Goal: Information Seeking & Learning: Learn about a topic

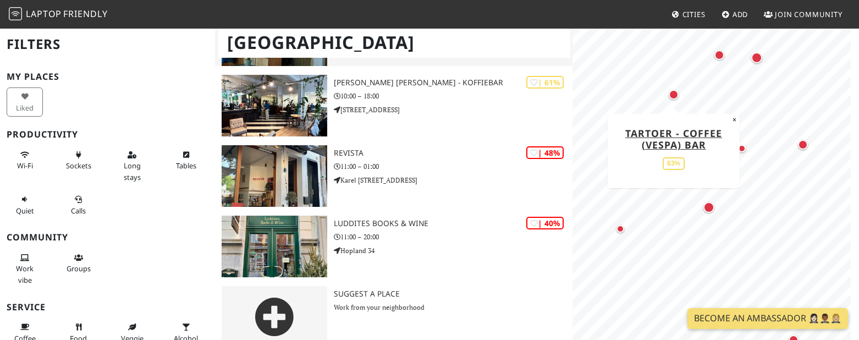
scroll to position [442, 0]
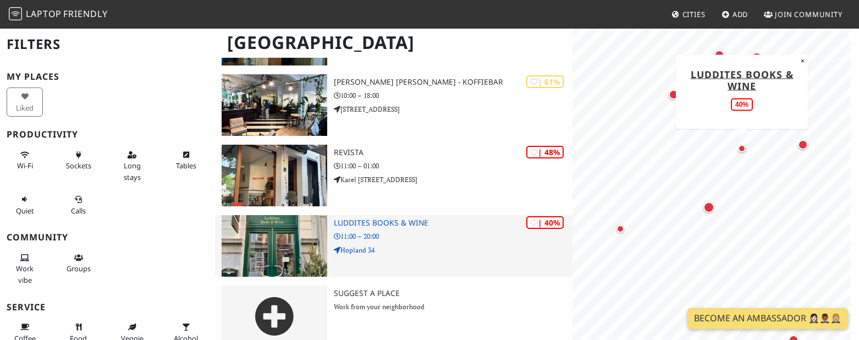
click at [294, 223] on img at bounding box center [275, 246] width 106 height 62
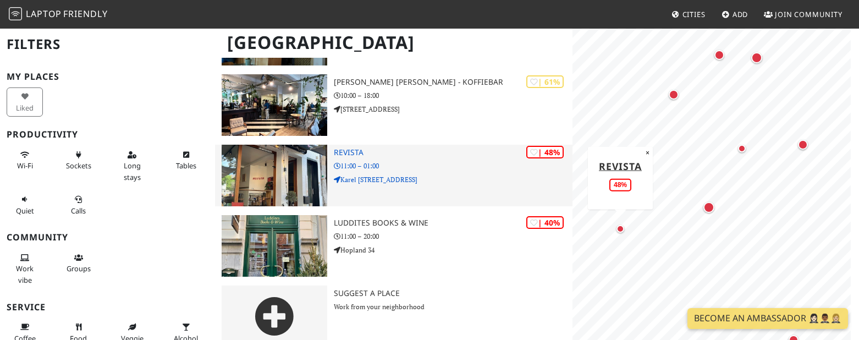
click at [284, 158] on img at bounding box center [275, 176] width 106 height 62
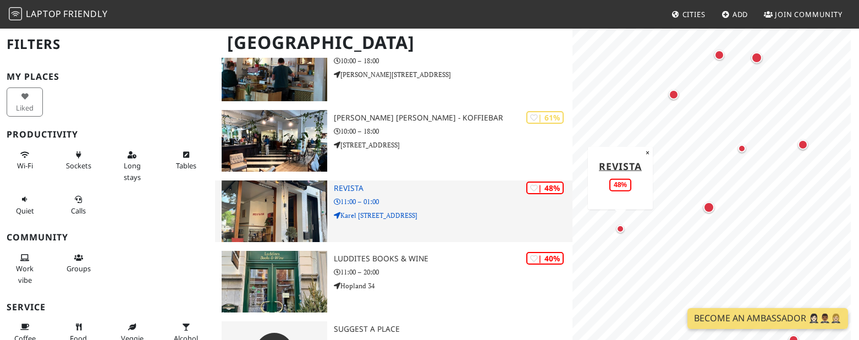
scroll to position [387, 0]
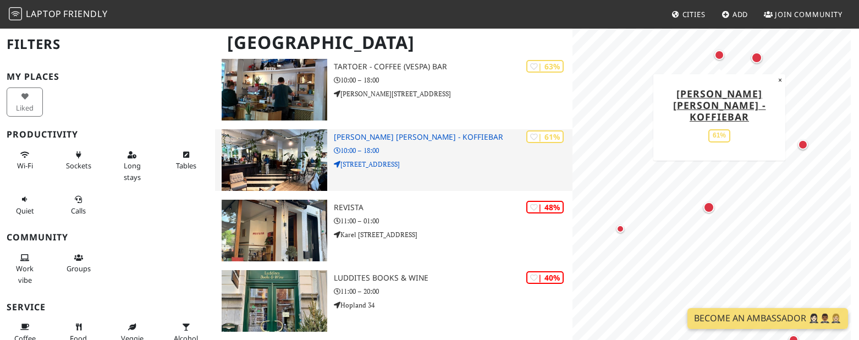
click at [283, 139] on img at bounding box center [275, 160] width 106 height 62
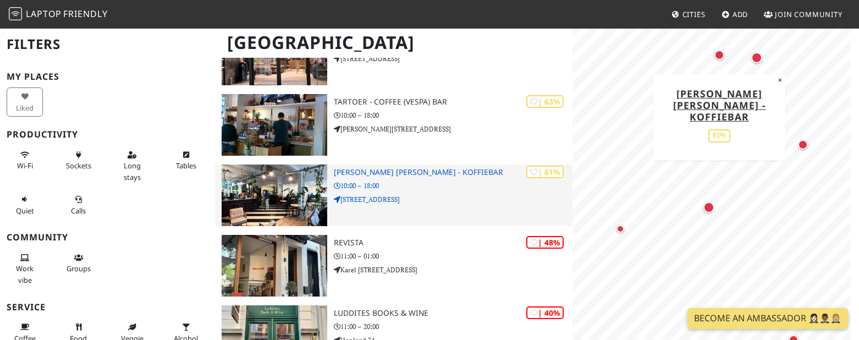
scroll to position [332, 0]
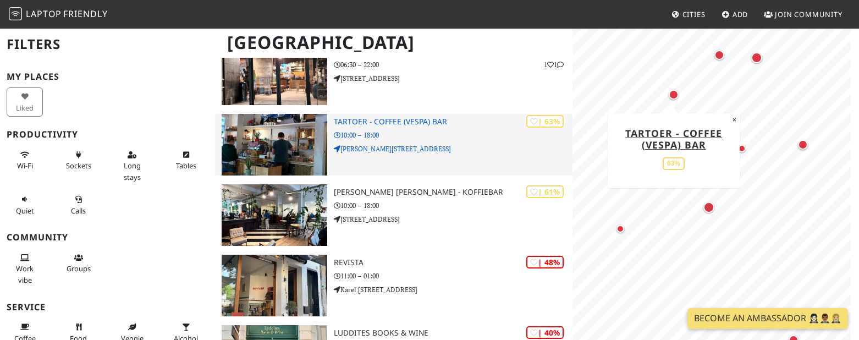
click at [280, 130] on img at bounding box center [275, 145] width 106 height 62
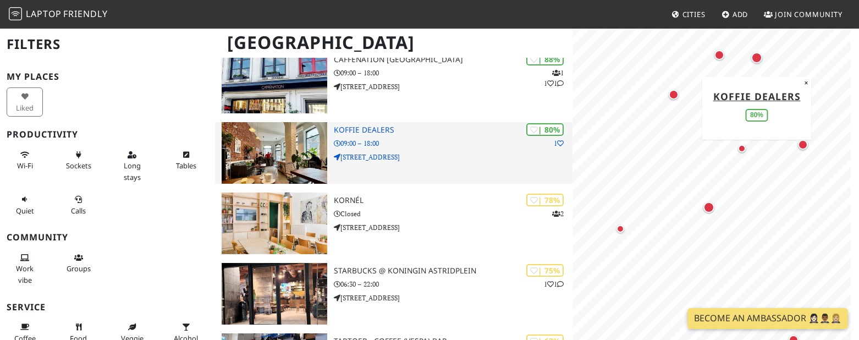
scroll to position [112, 0]
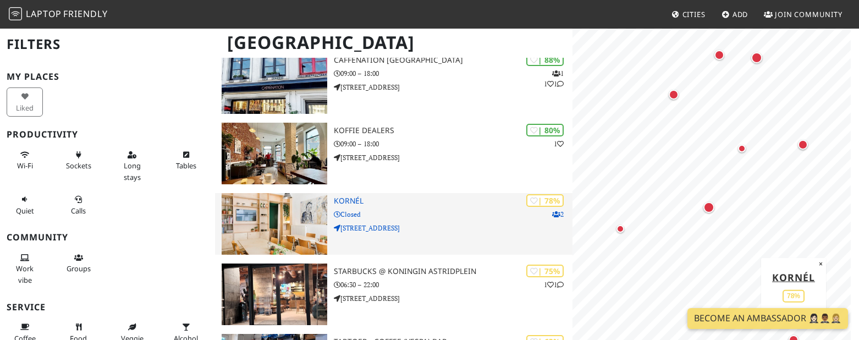
click at [278, 210] on img at bounding box center [275, 224] width 106 height 62
click at [323, 199] on img at bounding box center [275, 224] width 106 height 62
click at [310, 208] on img at bounding box center [275, 224] width 106 height 62
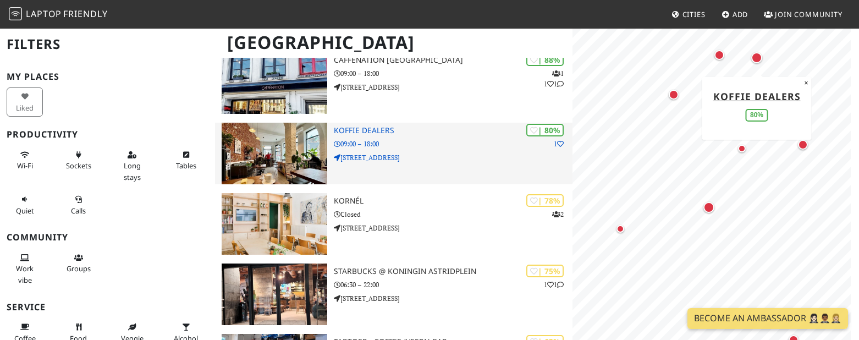
click at [271, 140] on img at bounding box center [275, 154] width 106 height 62
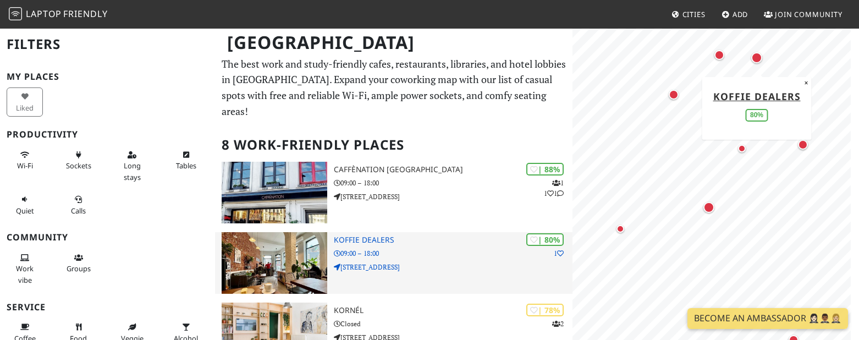
scroll to position [2, 0]
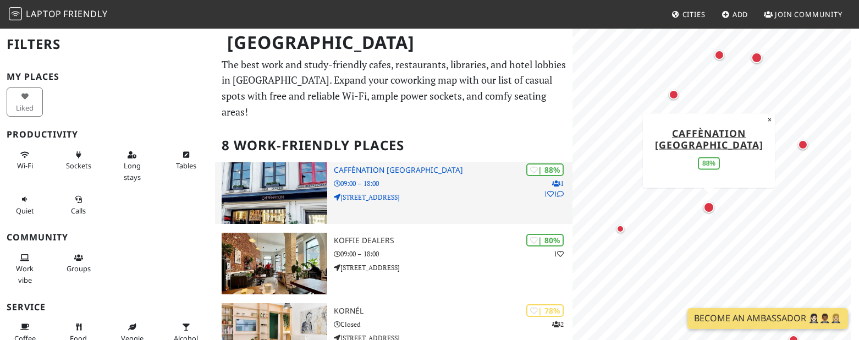
click at [308, 169] on img at bounding box center [275, 193] width 106 height 62
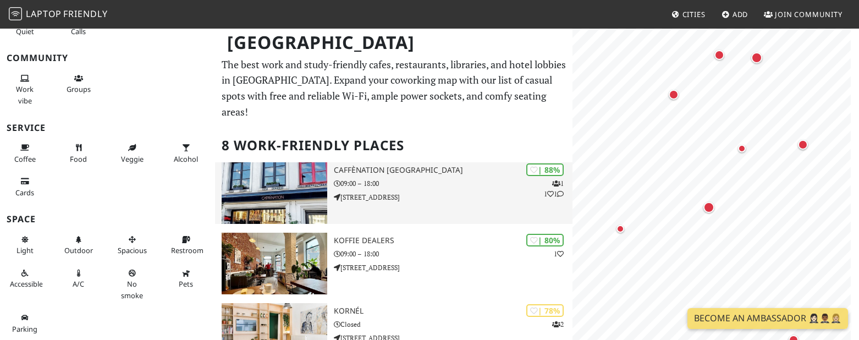
scroll to position [112, 0]
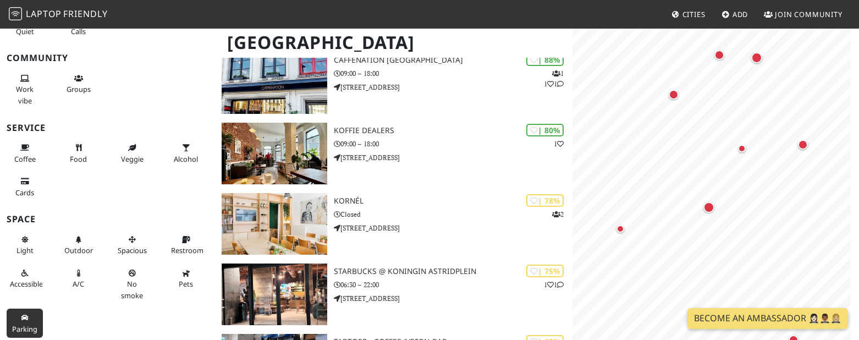
click at [22, 324] on span "Parking" at bounding box center [24, 329] width 25 height 10
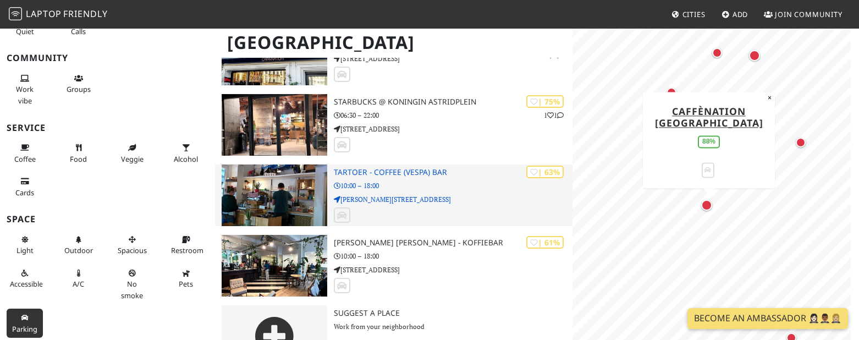
scroll to position [301, 0]
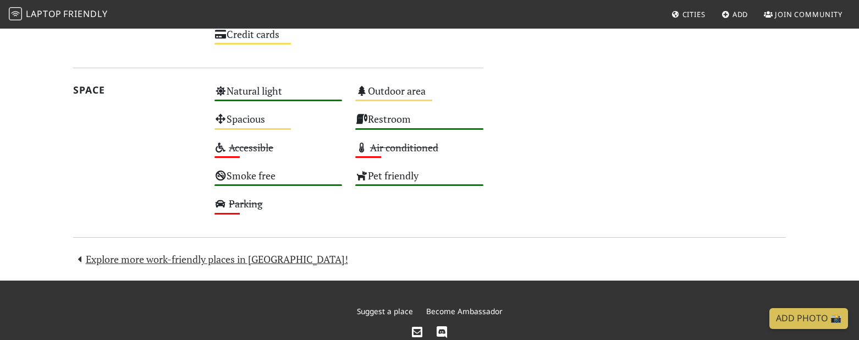
scroll to position [699, 0]
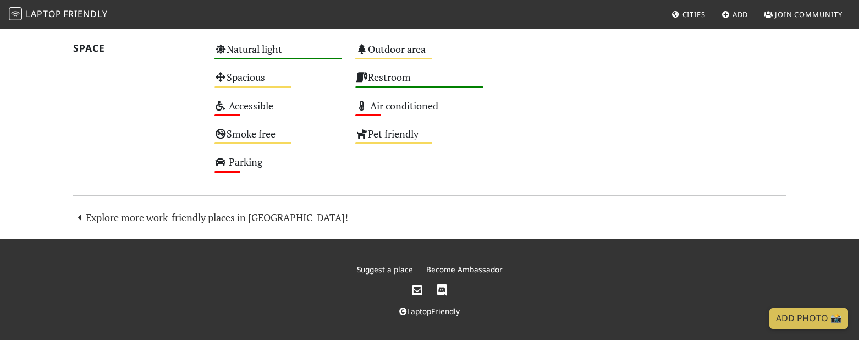
scroll to position [699, 0]
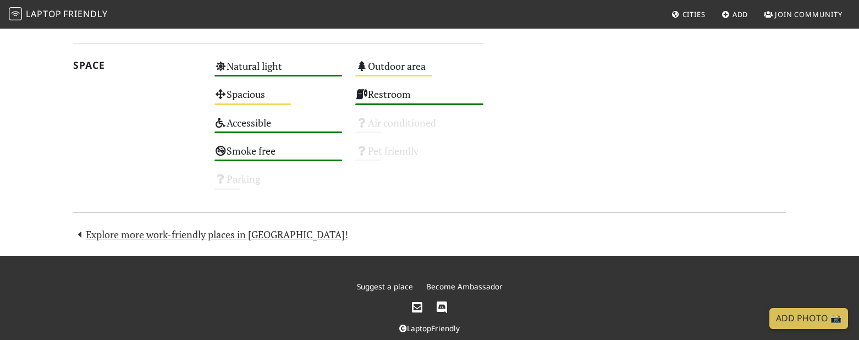
scroll to position [699, 0]
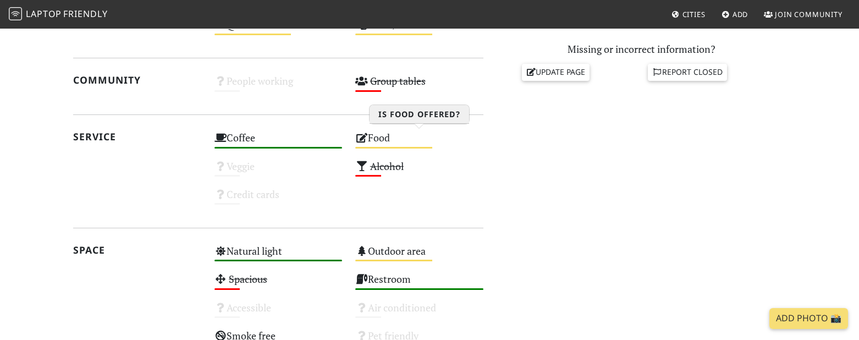
scroll to position [699, 0]
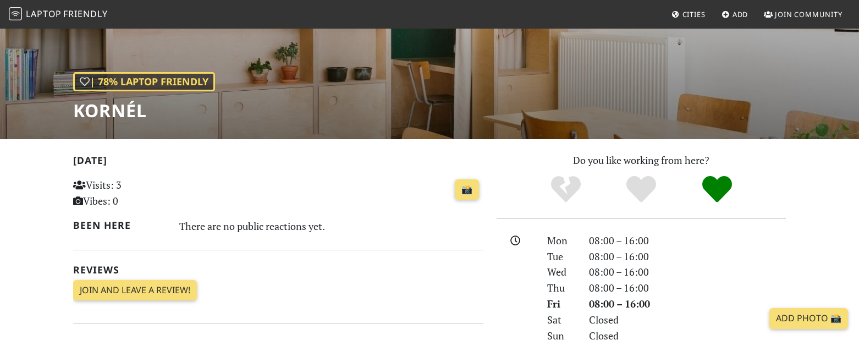
scroll to position [275, 0]
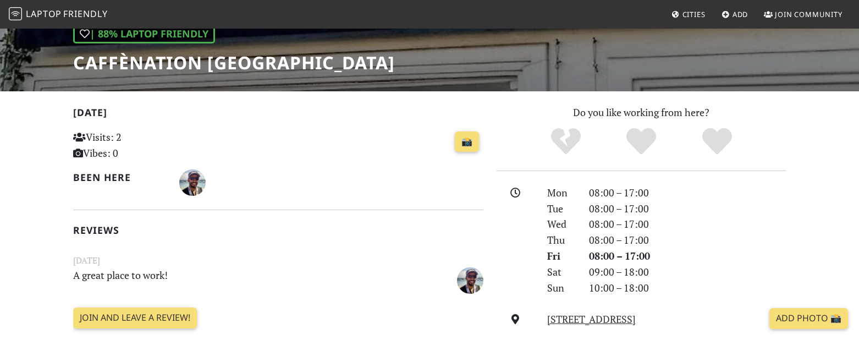
scroll to position [110, 0]
